Goal: Task Accomplishment & Management: Manage account settings

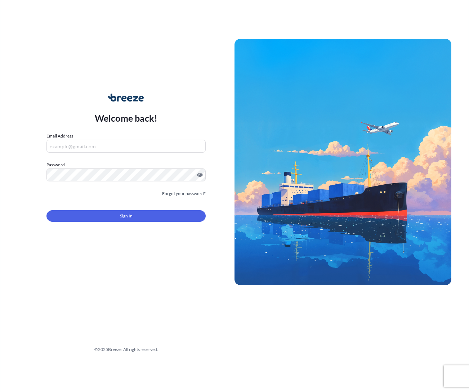
type input "[EMAIL_ADDRESS][DOMAIN_NAME]"
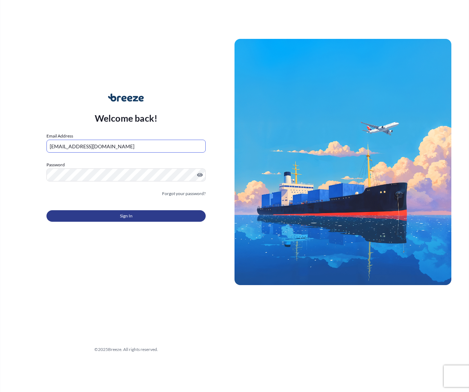
click at [90, 220] on button "Sign In" at bounding box center [125, 216] width 159 height 12
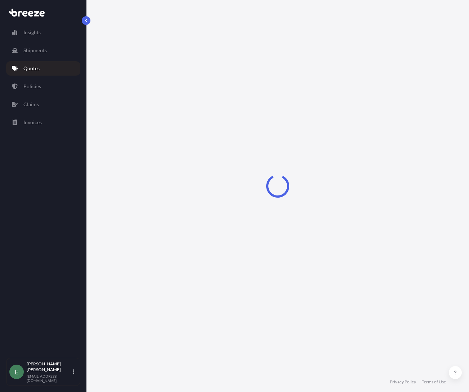
select select "Road"
select select "1"
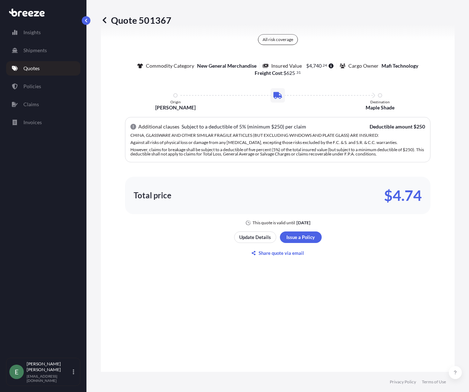
scroll to position [463, 0]
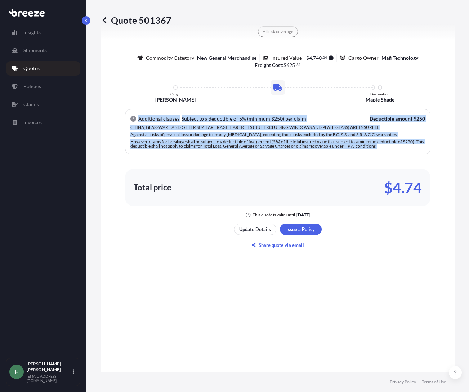
drag, startPoint x: 135, startPoint y: 114, endPoint x: 430, endPoint y: 148, distance: 296.3
click at [433, 149] on div "Here's your insurance offer All risk coverage Commodity Category New General Me…" at bounding box center [278, 110] width 334 height 216
click at [424, 95] on div "Here's your insurance offer All risk coverage Commodity Category New General Me…" at bounding box center [278, 110] width 334 height 216
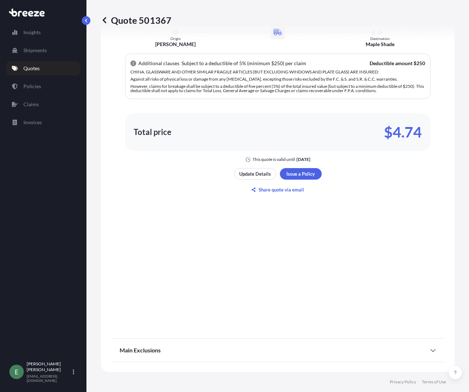
scroll to position [519, 0]
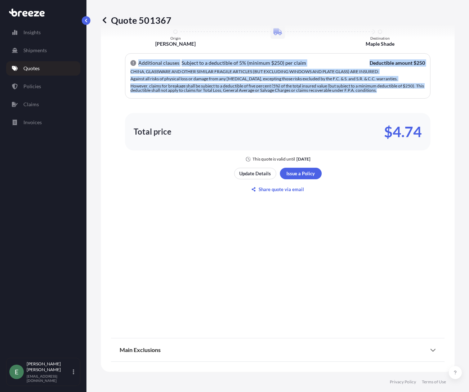
drag, startPoint x: 389, startPoint y: 93, endPoint x: 126, endPoint y: 63, distance: 264.6
click at [126, 63] on div "Additional clauses Subject to a deductible of 5% (minimum $250) per claim Deduc…" at bounding box center [278, 75] width 306 height 45
copy div "Additional clauses Subject to a deductible of 5% (minimum $250) per claim Deduc…"
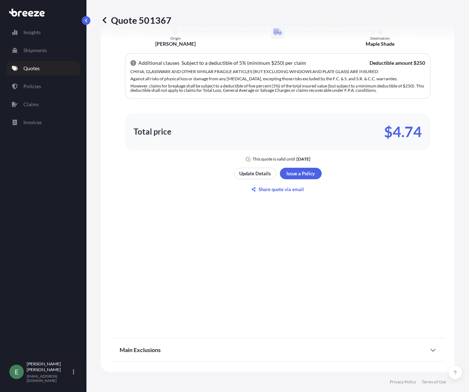
click at [401, 231] on div "Here's your insurance offer All risk coverage Commodity Category New General Me…" at bounding box center [278, 70] width 334 height 521
click at [265, 175] on p "Update Details" at bounding box center [255, 173] width 32 height 7
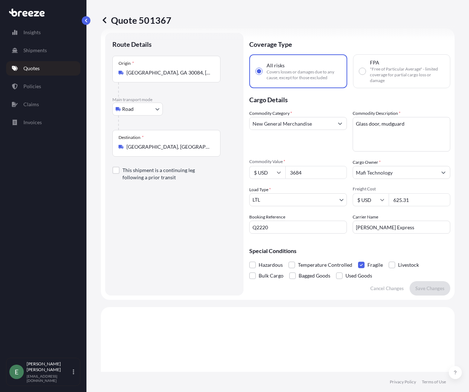
scroll to position [12, 0]
click at [27, 67] on p "Quotes" at bounding box center [31, 68] width 16 height 7
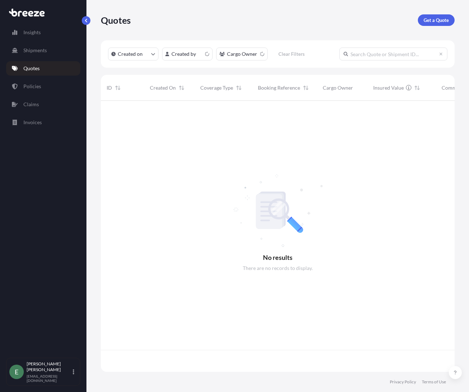
scroll to position [270, 348]
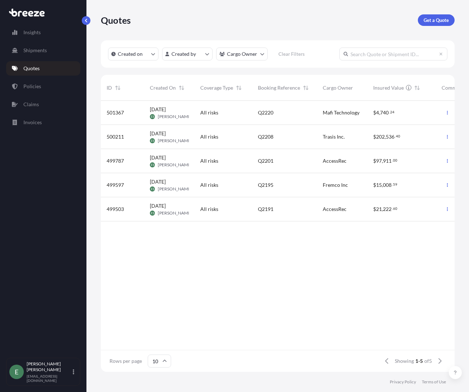
click at [418, 115] on div "$ 4 , 740 . 24" at bounding box center [401, 112] width 57 height 7
select select "Road"
select select "1"
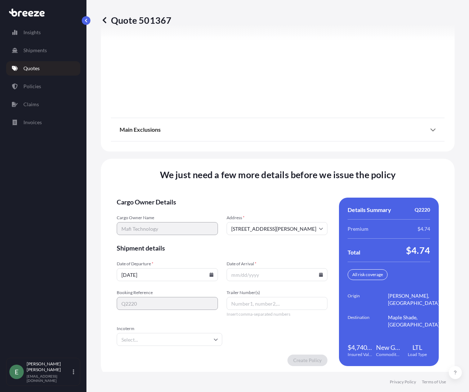
scroll to position [969, 0]
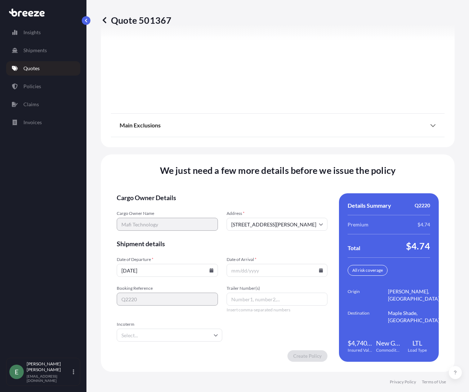
click at [211, 271] on icon at bounding box center [211, 270] width 4 height 4
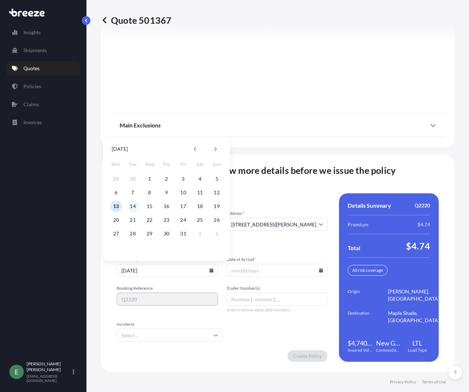
click at [132, 206] on button "14" at bounding box center [133, 207] width 12 height 12
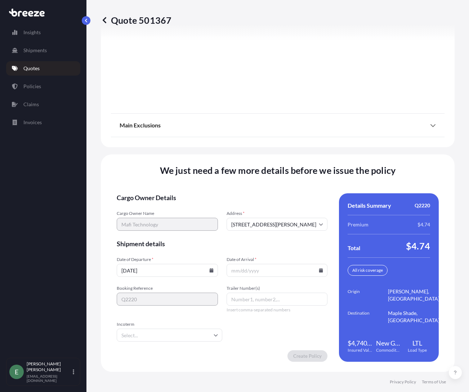
type input "[DATE]"
click at [319, 272] on icon at bounding box center [321, 270] width 4 height 4
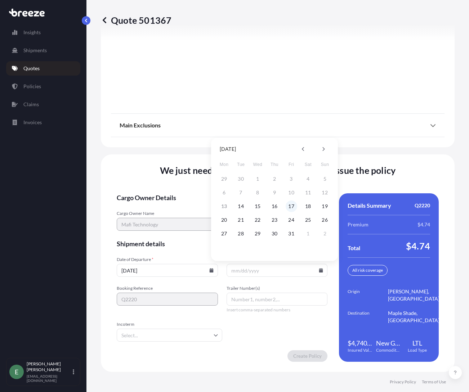
click at [290, 206] on button "17" at bounding box center [292, 207] width 12 height 12
type input "[DATE]"
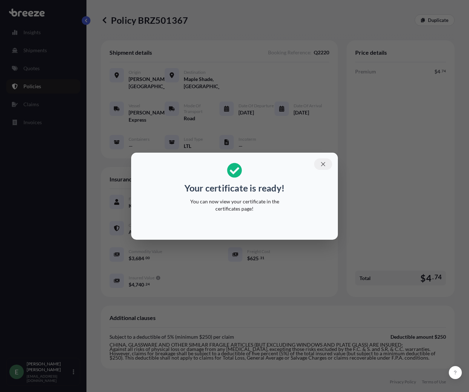
click at [325, 162] on icon "button" at bounding box center [323, 164] width 4 height 4
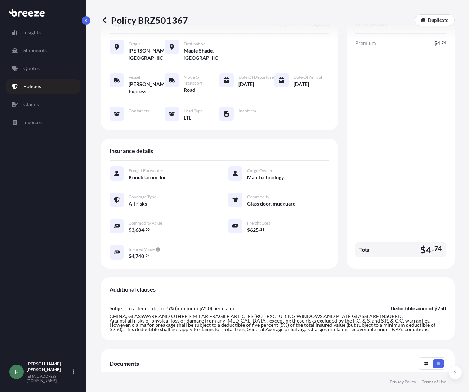
scroll to position [171, 0]
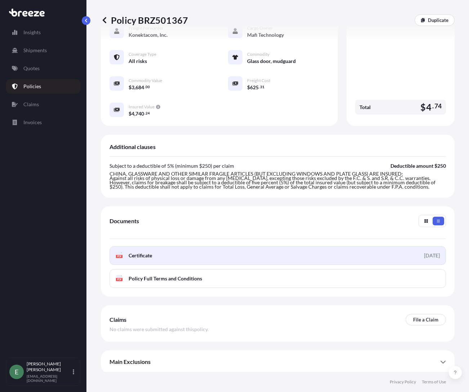
click at [138, 252] on span "Certificate" at bounding box center [140, 255] width 23 height 7
